Goal: Information Seeking & Learning: Understand process/instructions

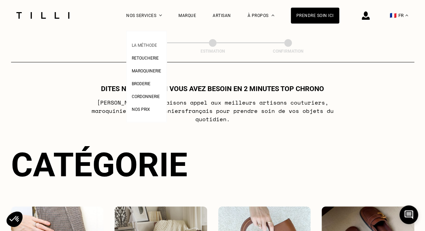
click at [149, 46] on span "La Méthode" at bounding box center [144, 45] width 25 height 5
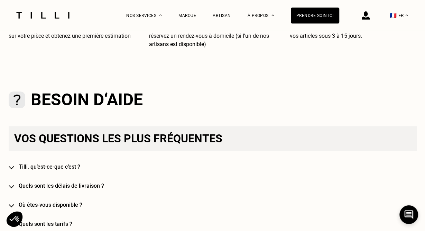
scroll to position [216, 0]
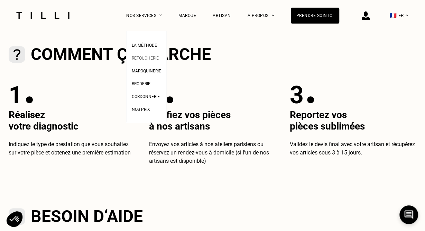
click at [152, 58] on span "Retoucherie" at bounding box center [145, 58] width 27 height 5
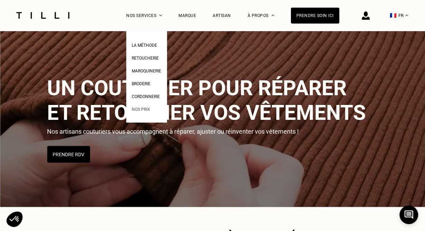
click at [139, 112] on span "Nos prix" at bounding box center [141, 109] width 18 height 5
select select "FR"
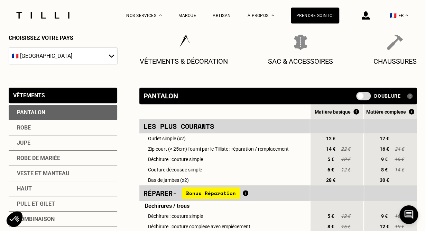
scroll to position [108, 0]
